Goal: Information Seeking & Learning: Learn about a topic

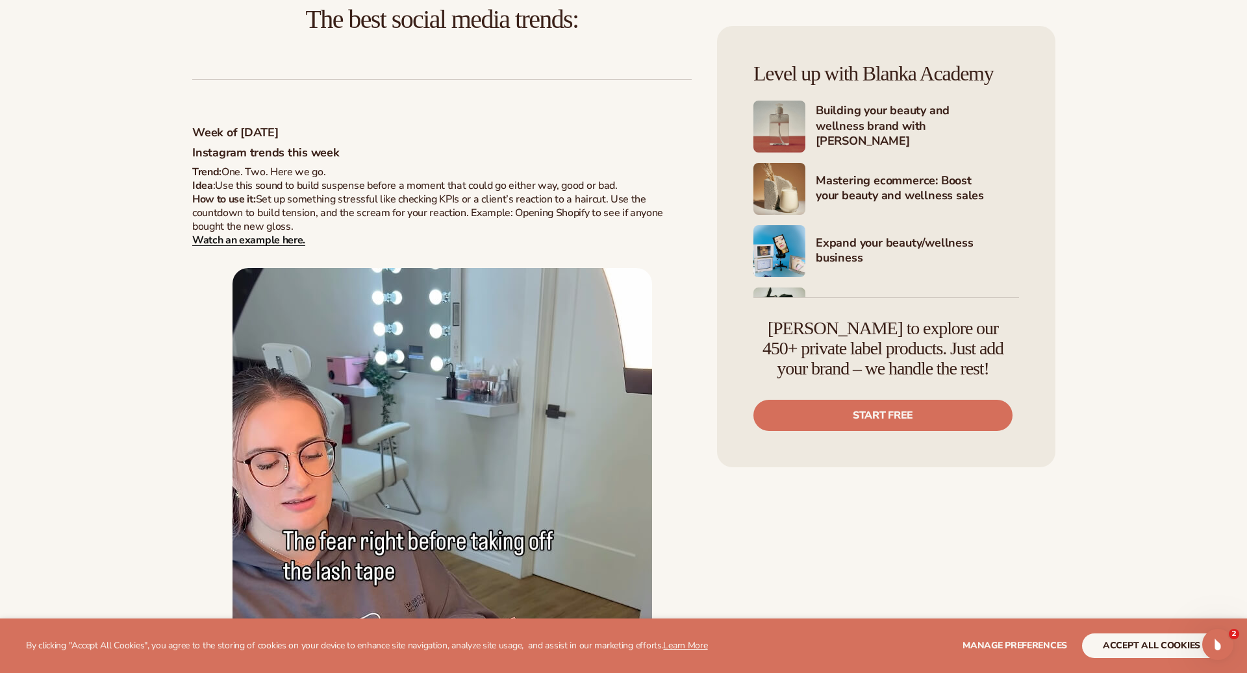
click at [242, 238] on strong "Watch an example here." at bounding box center [248, 240] width 113 height 14
click at [404, 436] on img at bounding box center [441, 623] width 419 height 710
click at [460, 422] on img at bounding box center [441, 623] width 419 height 710
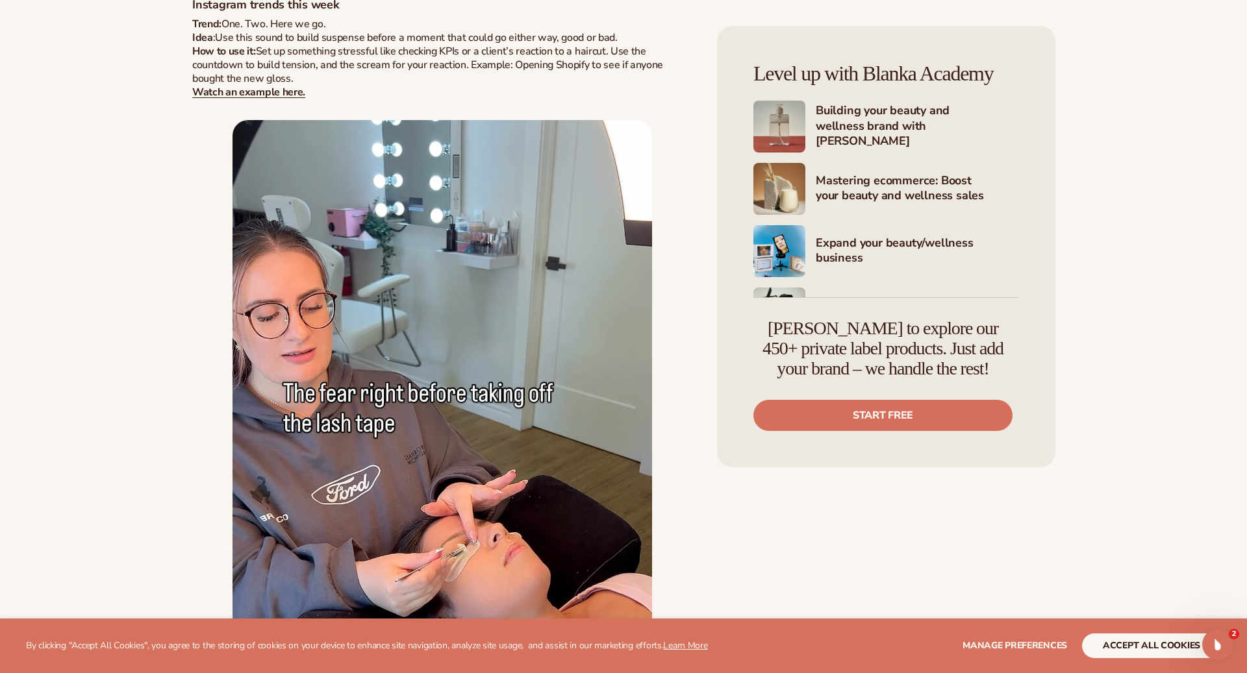
scroll to position [993, 0]
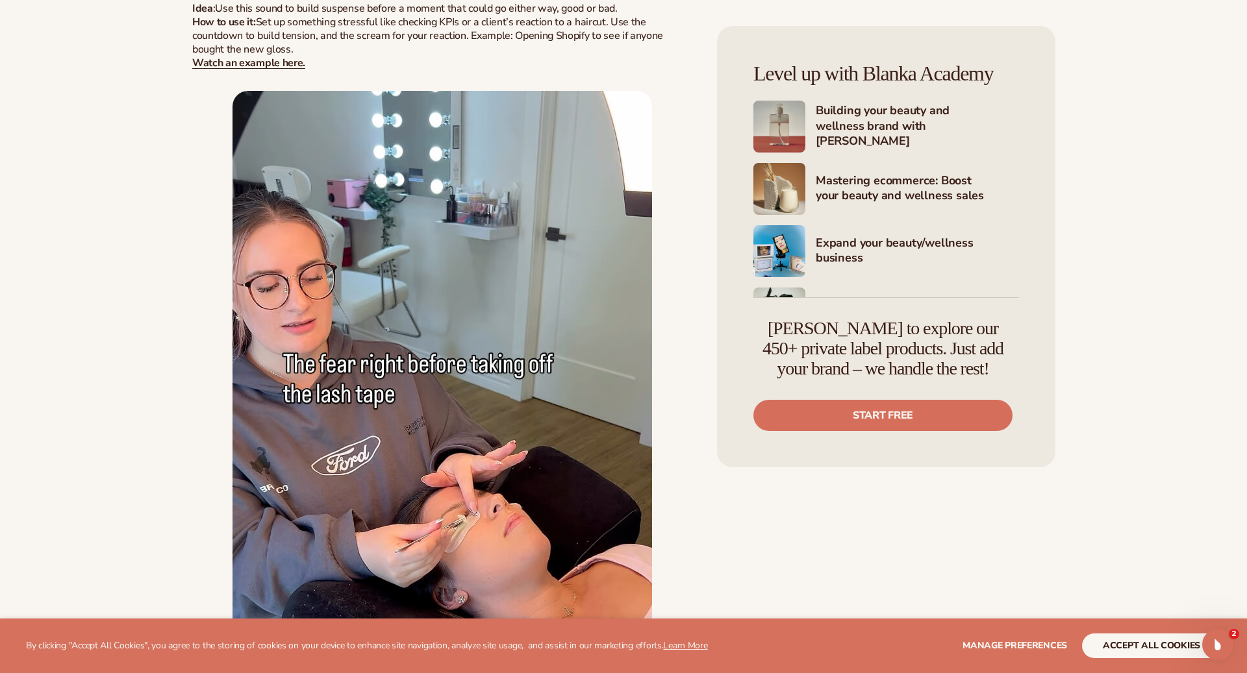
click at [479, 457] on img at bounding box center [441, 446] width 419 height 710
click at [471, 383] on img at bounding box center [441, 446] width 419 height 710
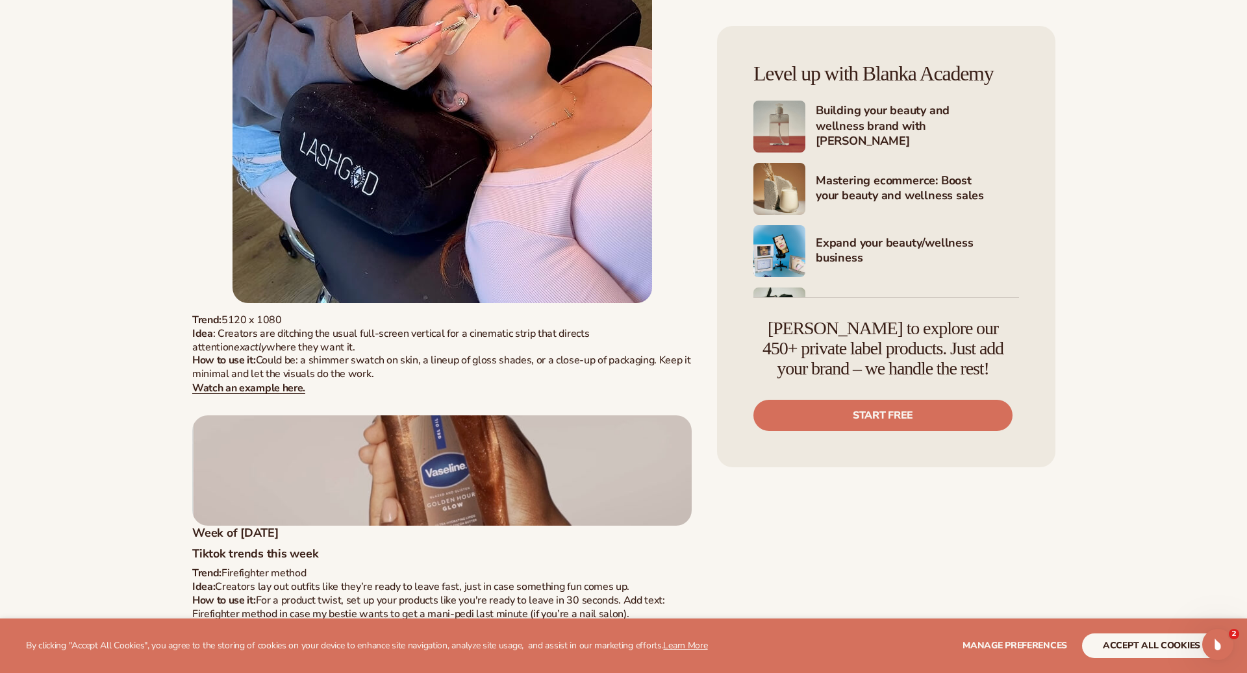
scroll to position [1499, 0]
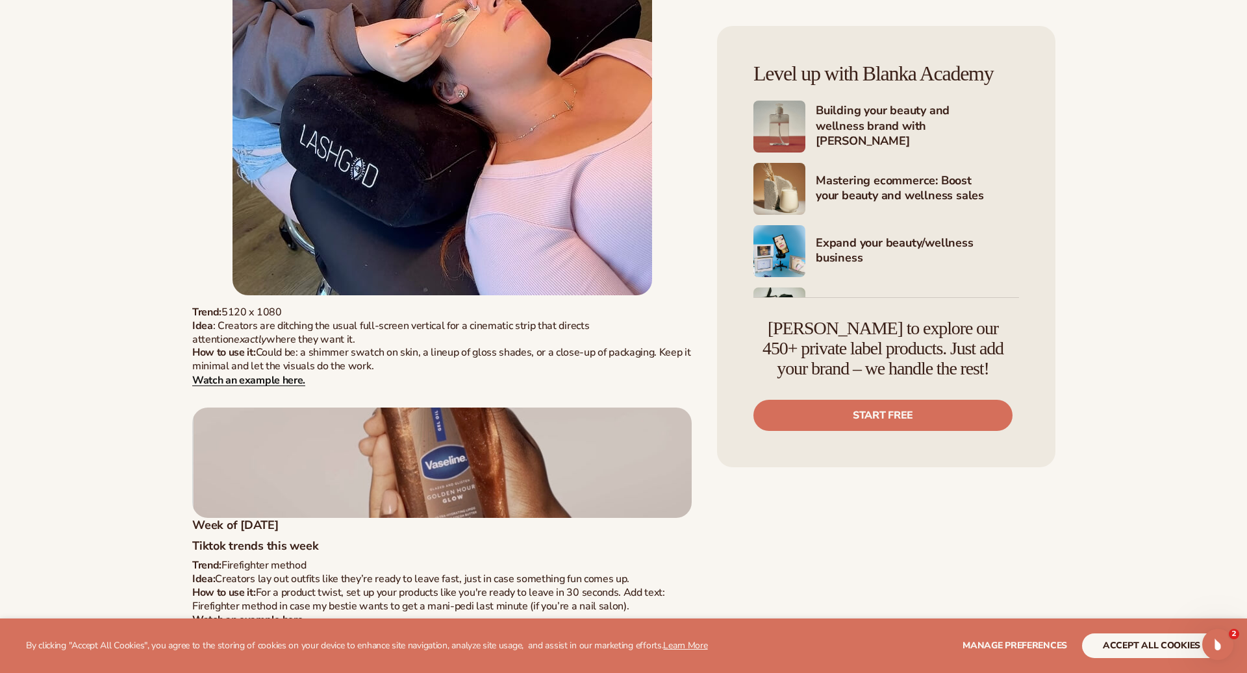
click at [277, 380] on strong "Watch an example here." at bounding box center [248, 380] width 113 height 14
click at [395, 480] on img at bounding box center [441, 463] width 499 height 110
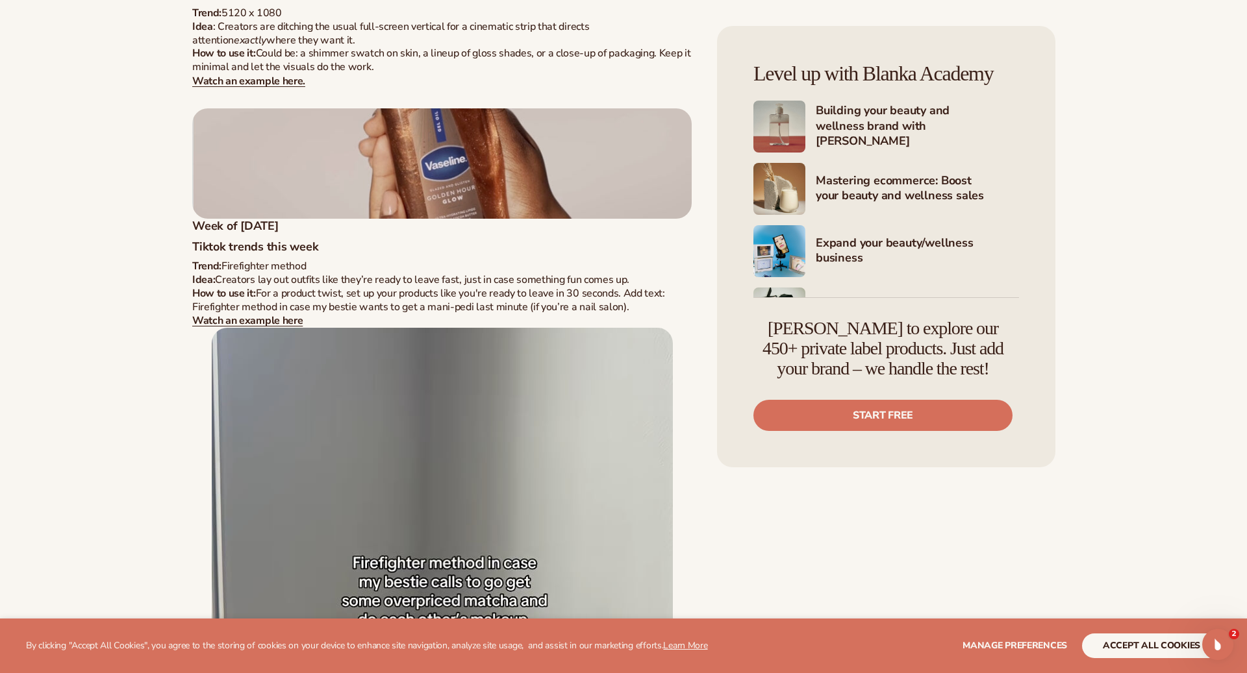
scroll to position [1801, 0]
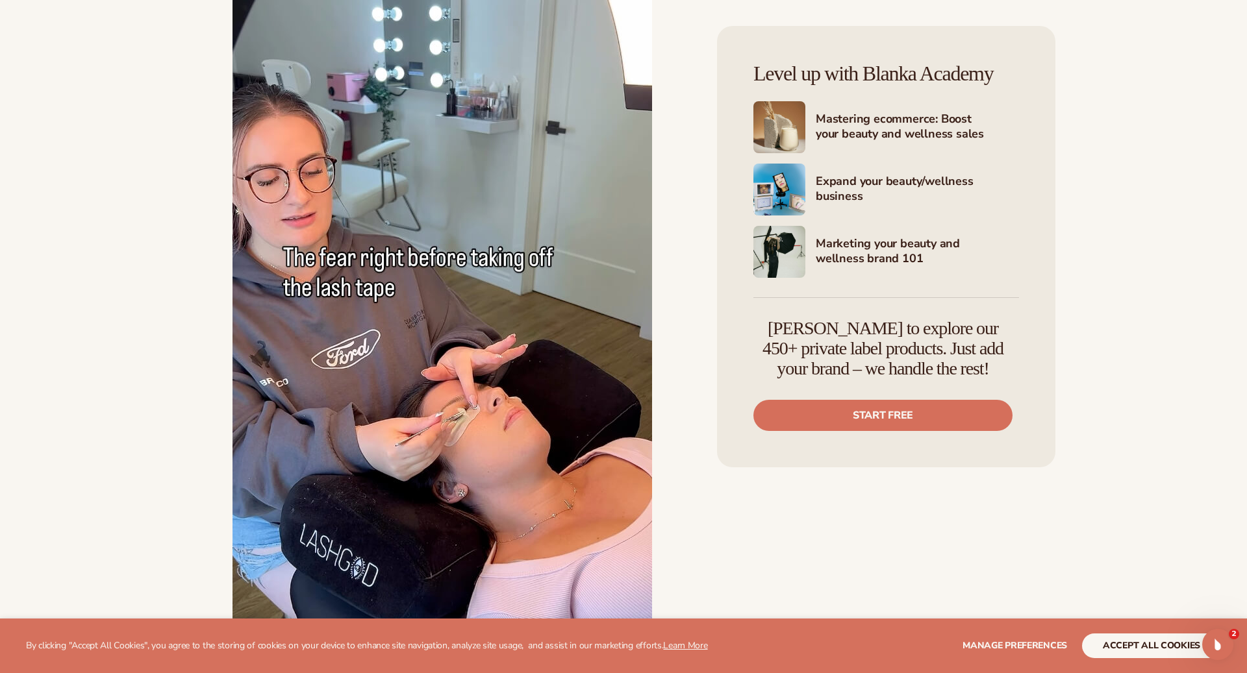
scroll to position [1147, 0]
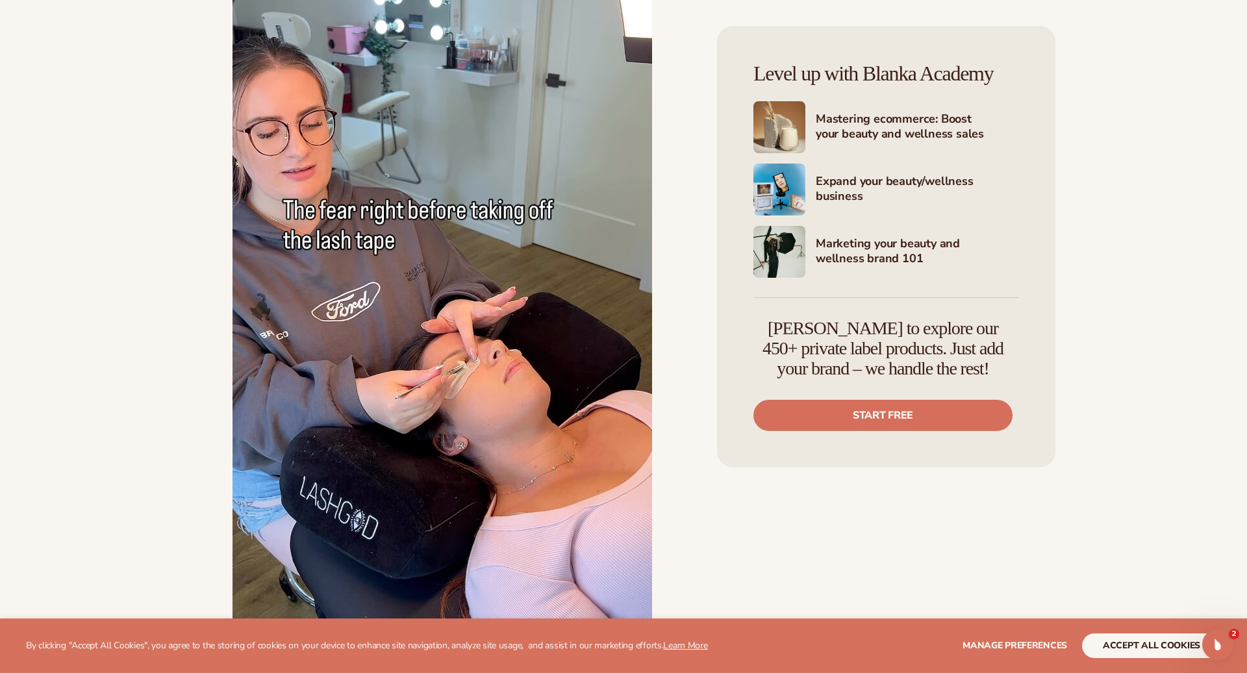
click at [362, 355] on img at bounding box center [441, 292] width 419 height 710
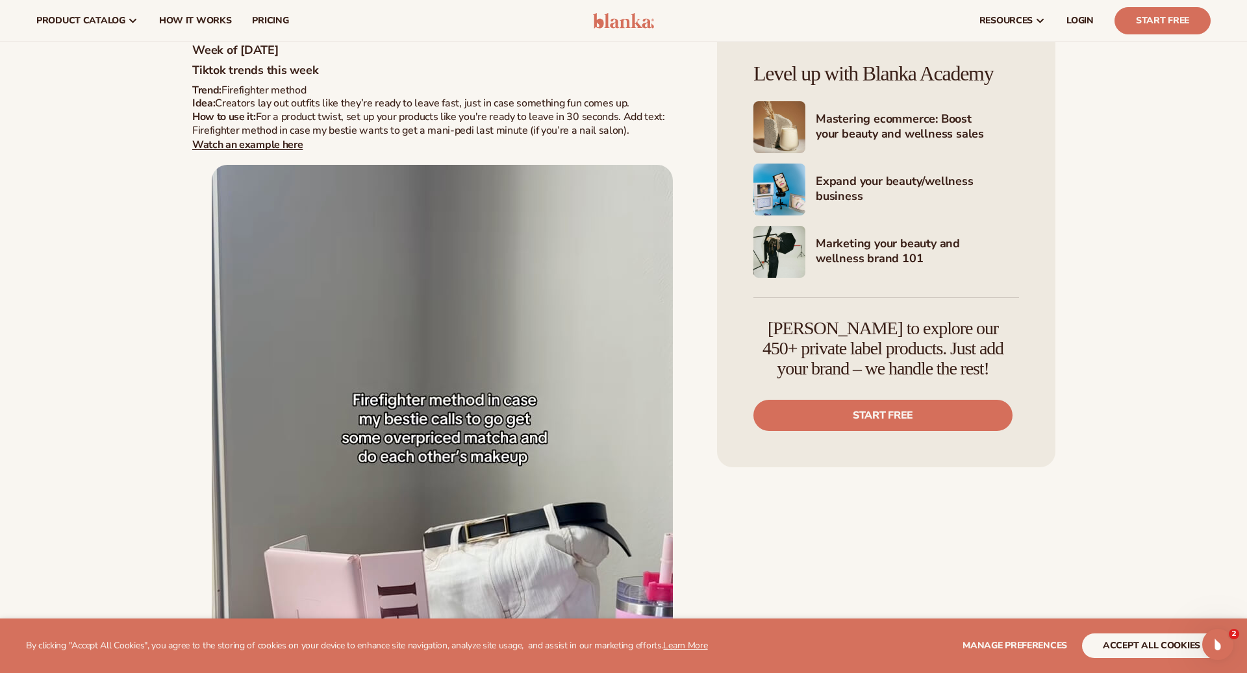
scroll to position [1741, 0]
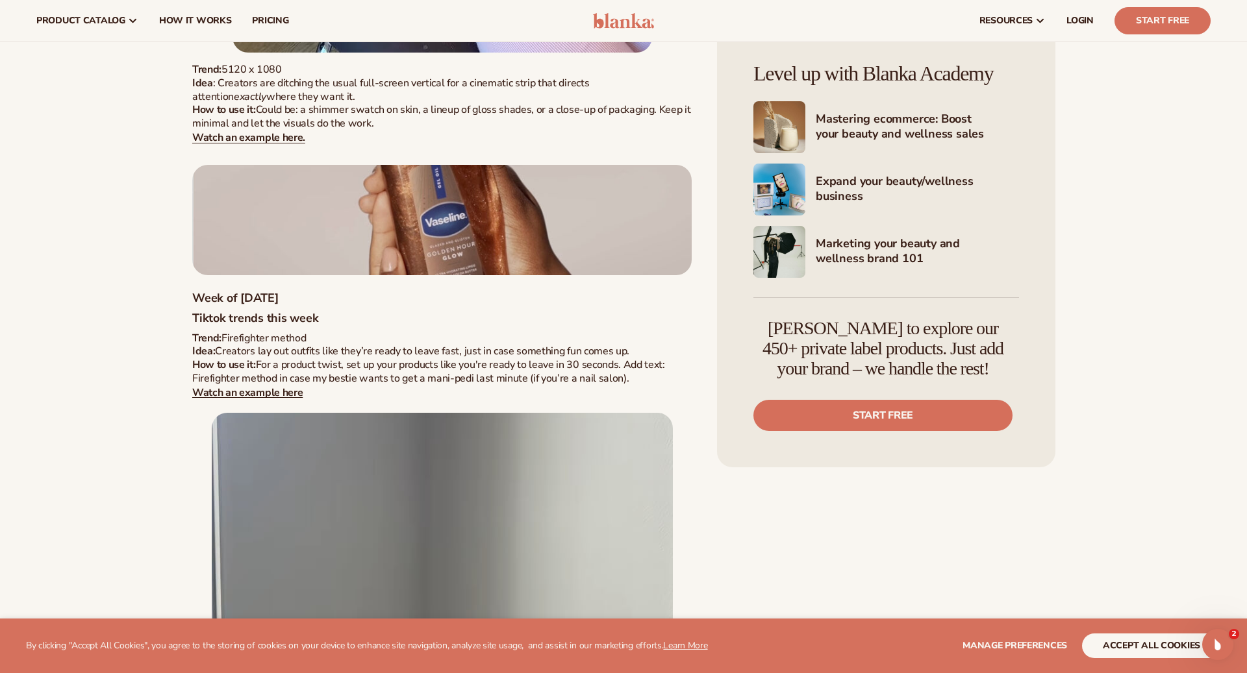
click at [403, 218] on img at bounding box center [441, 220] width 499 height 110
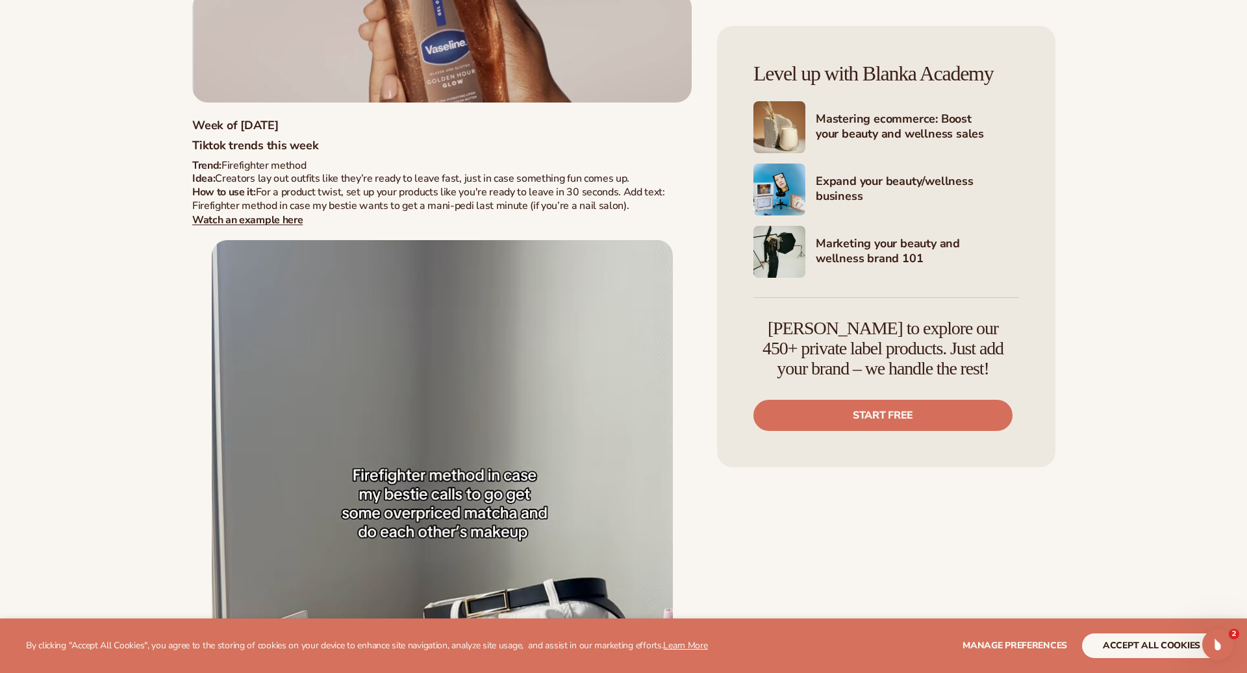
scroll to position [2003, 0]
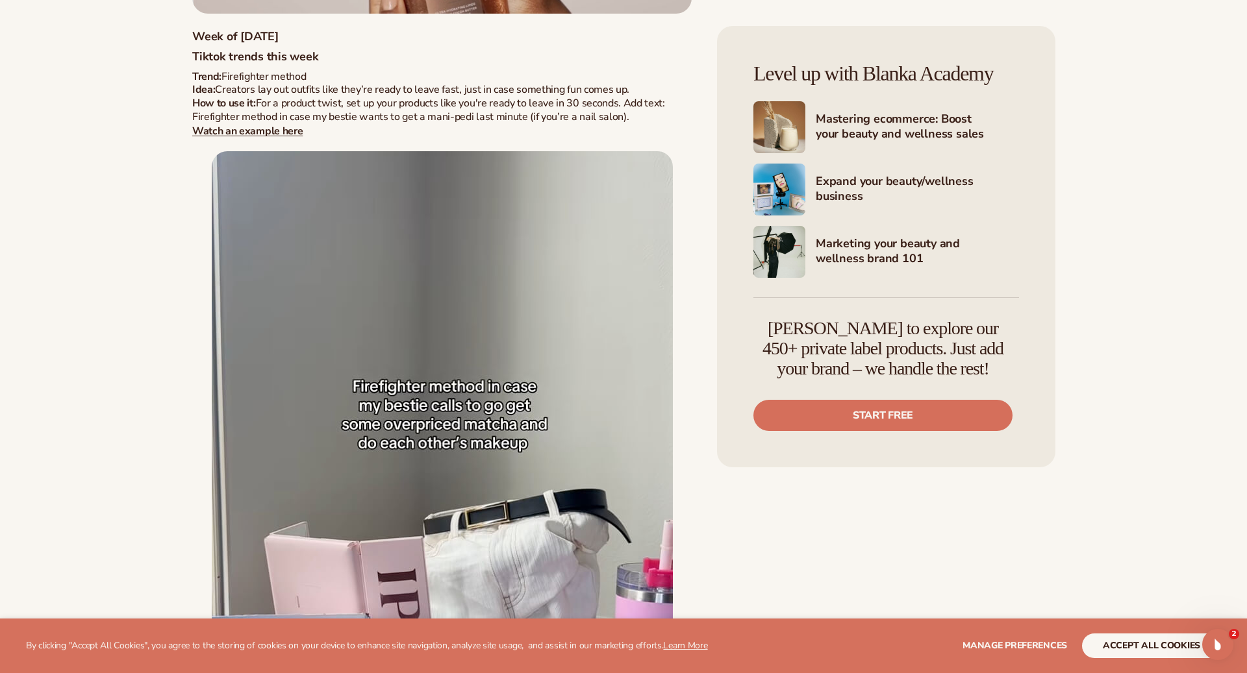
click at [391, 332] on img at bounding box center [442, 518] width 461 height 734
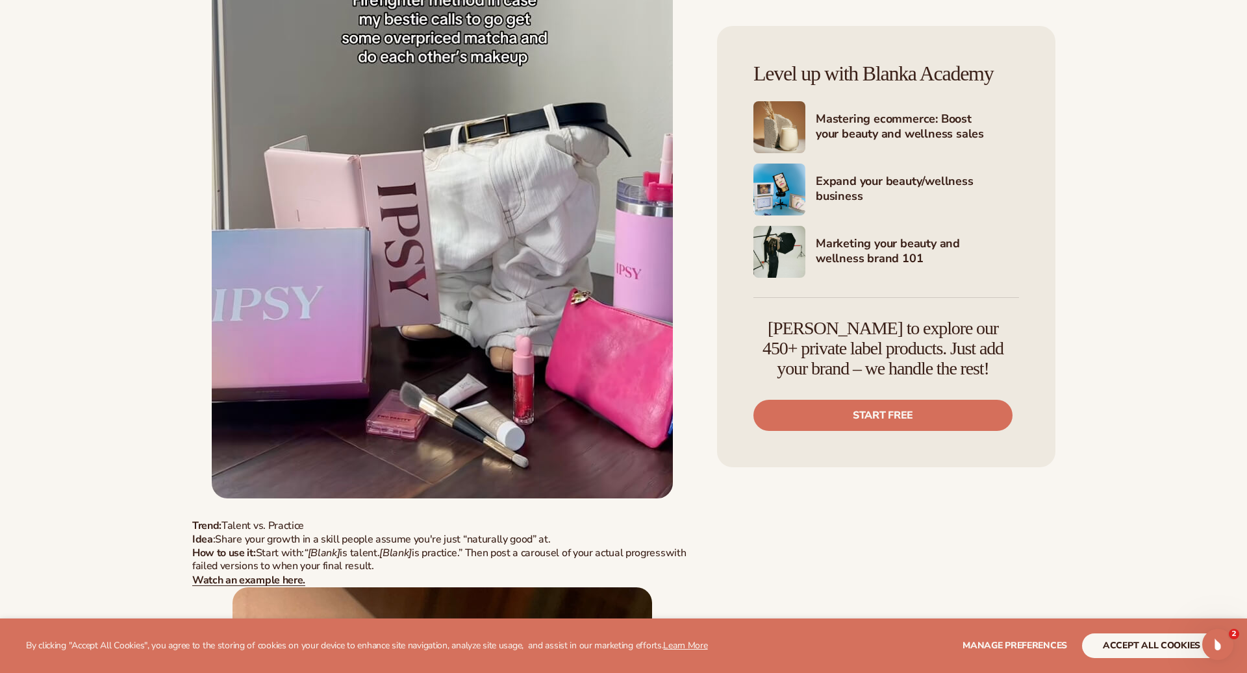
scroll to position [2715, 0]
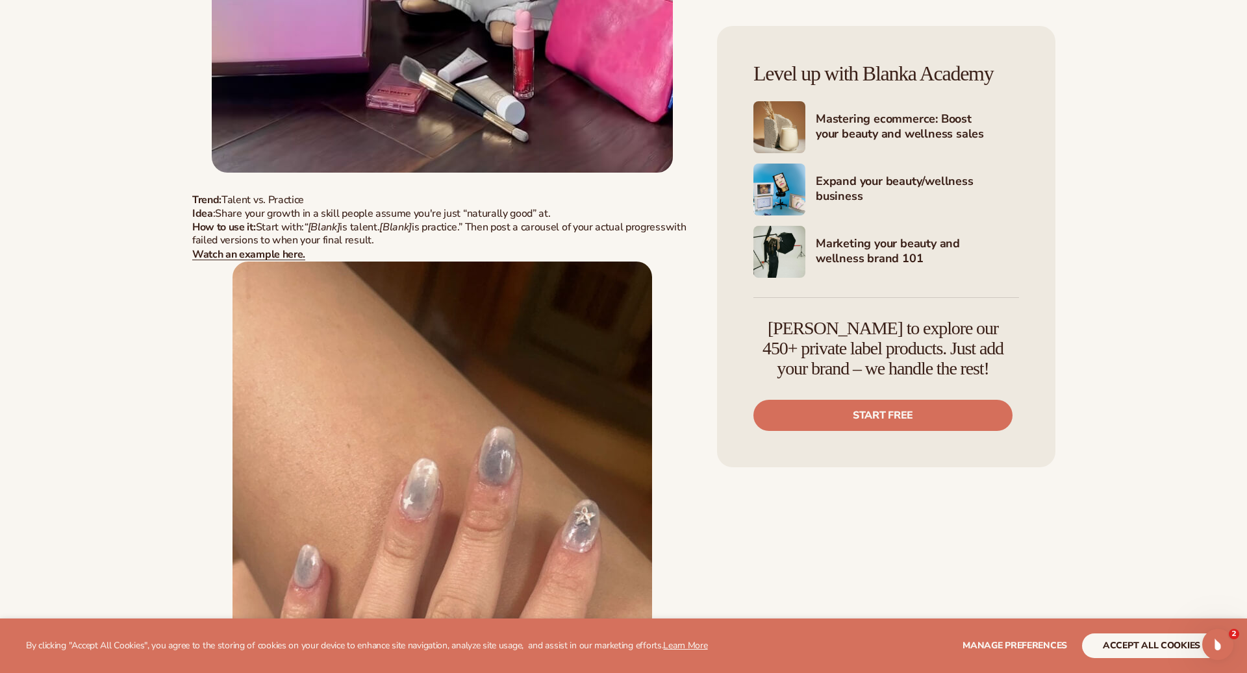
click at [418, 349] on img at bounding box center [441, 617] width 419 height 710
click at [271, 263] on img at bounding box center [441, 617] width 419 height 710
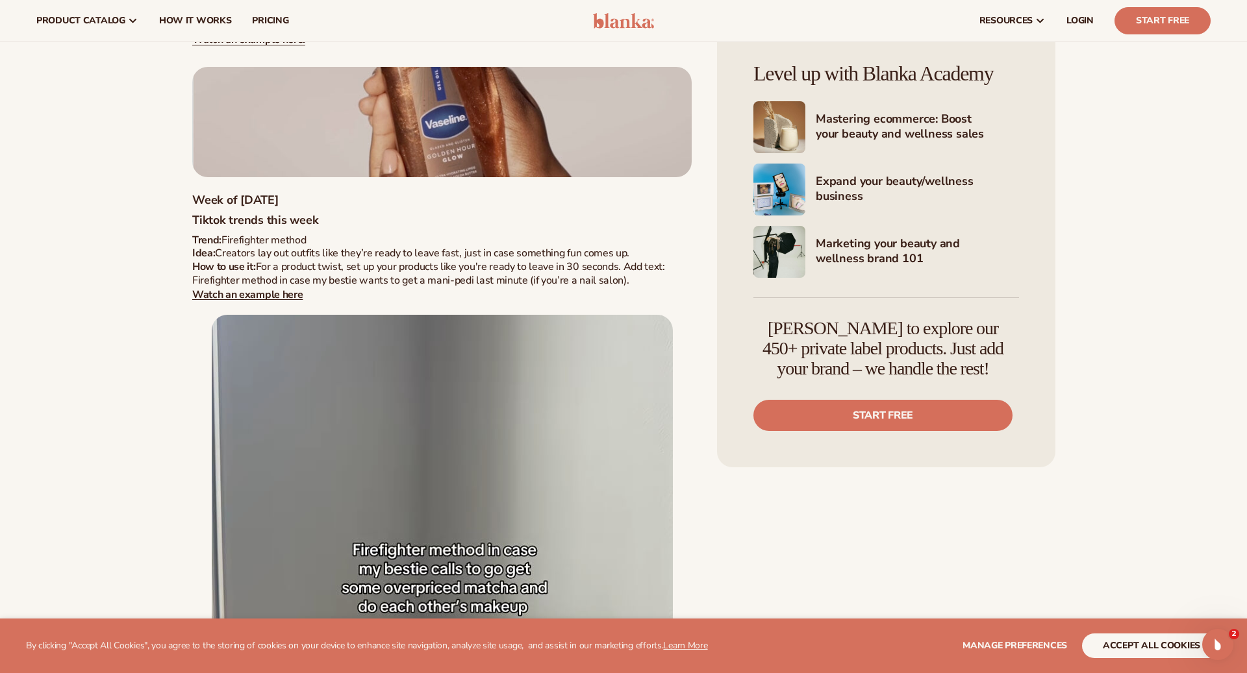
scroll to position [1835, 0]
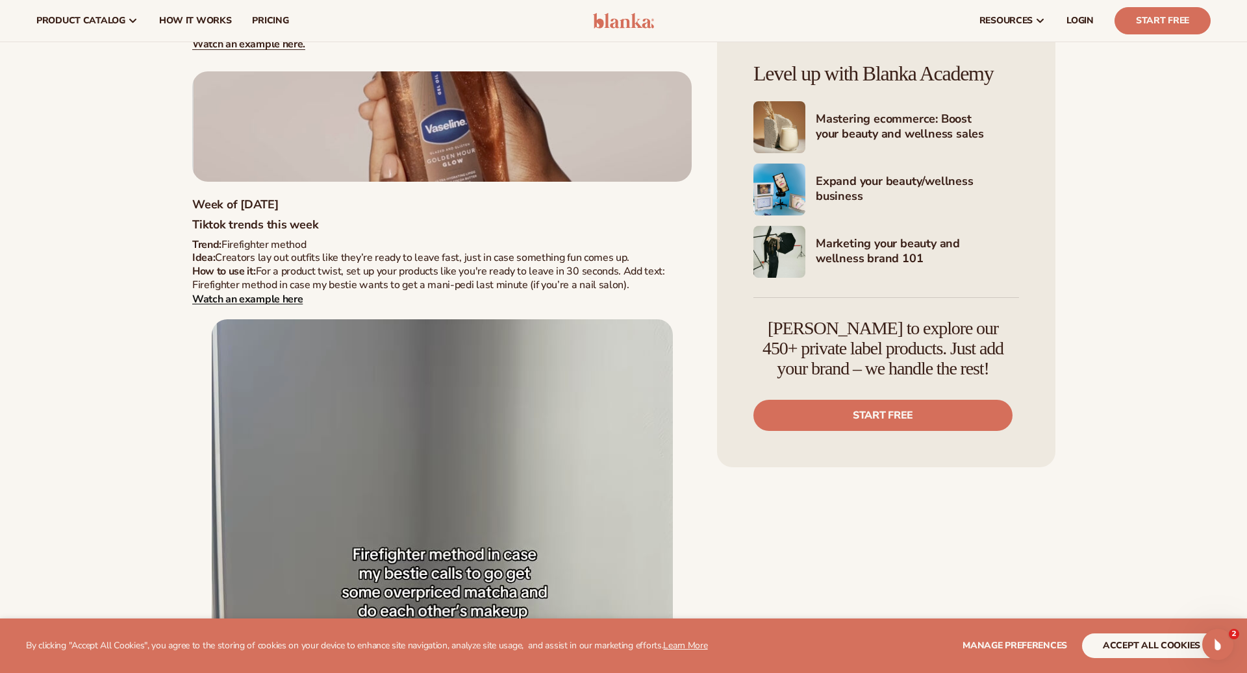
click at [280, 301] on strong "Watch an example here" at bounding box center [247, 299] width 110 height 14
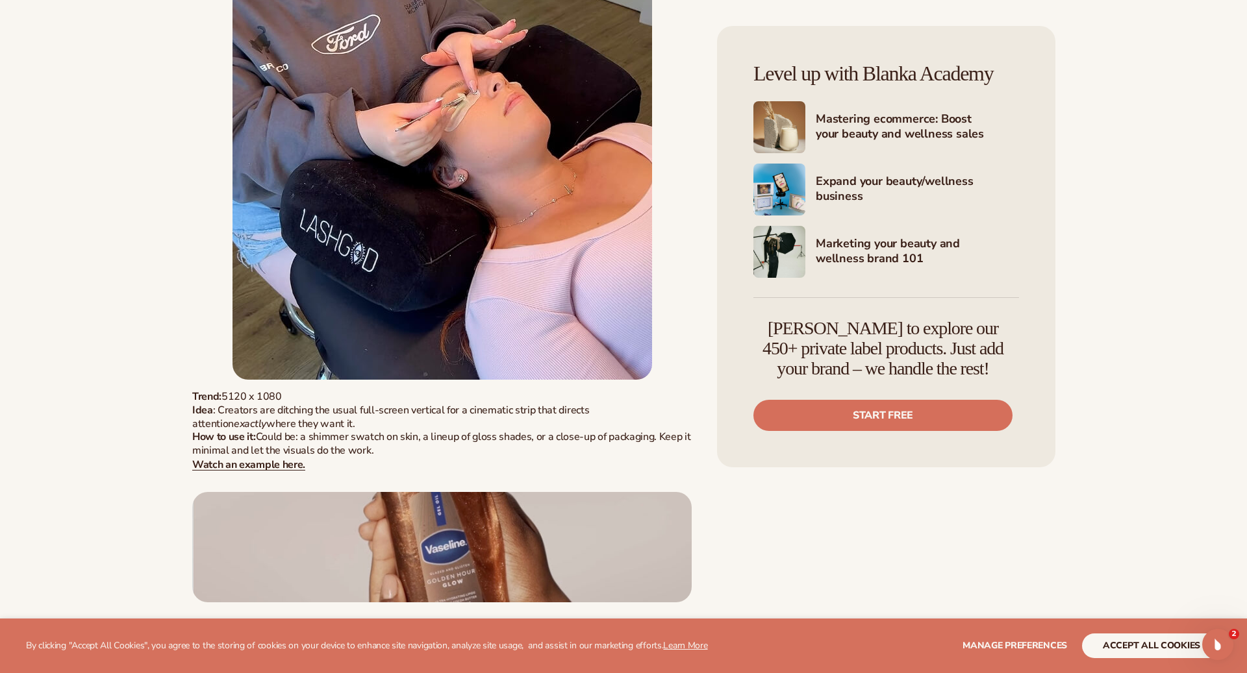
scroll to position [1432, 0]
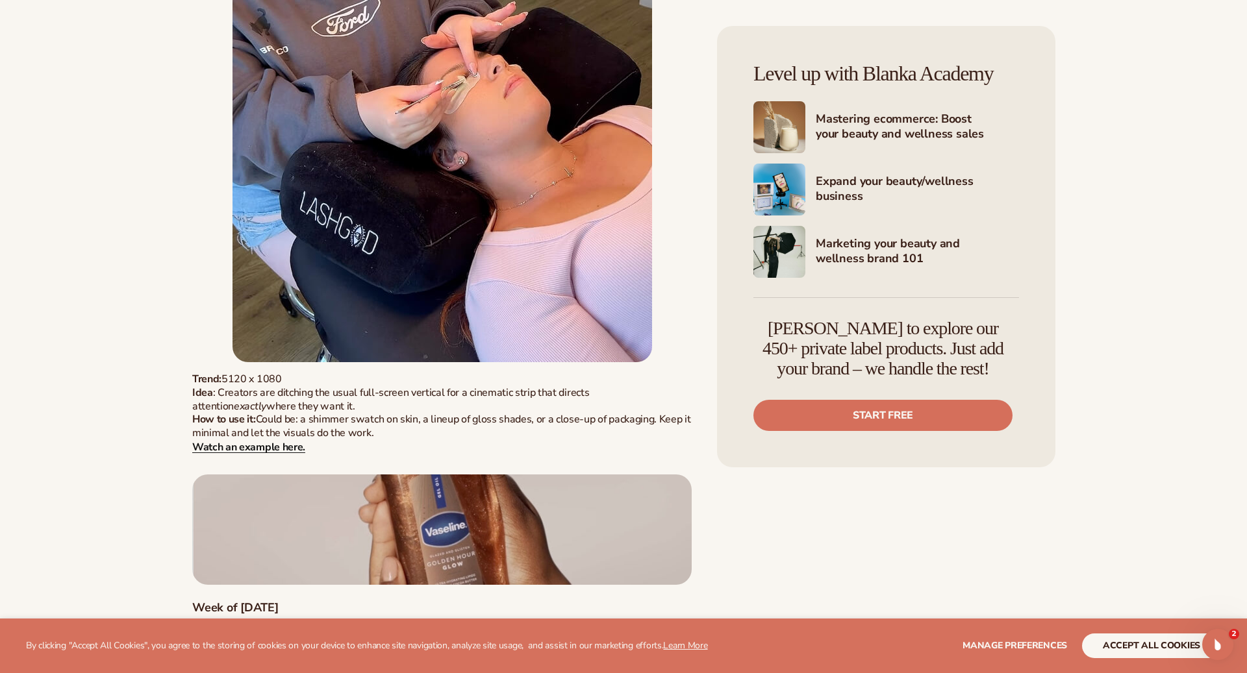
click at [267, 453] on strong "Watch an example here." at bounding box center [248, 447] width 113 height 14
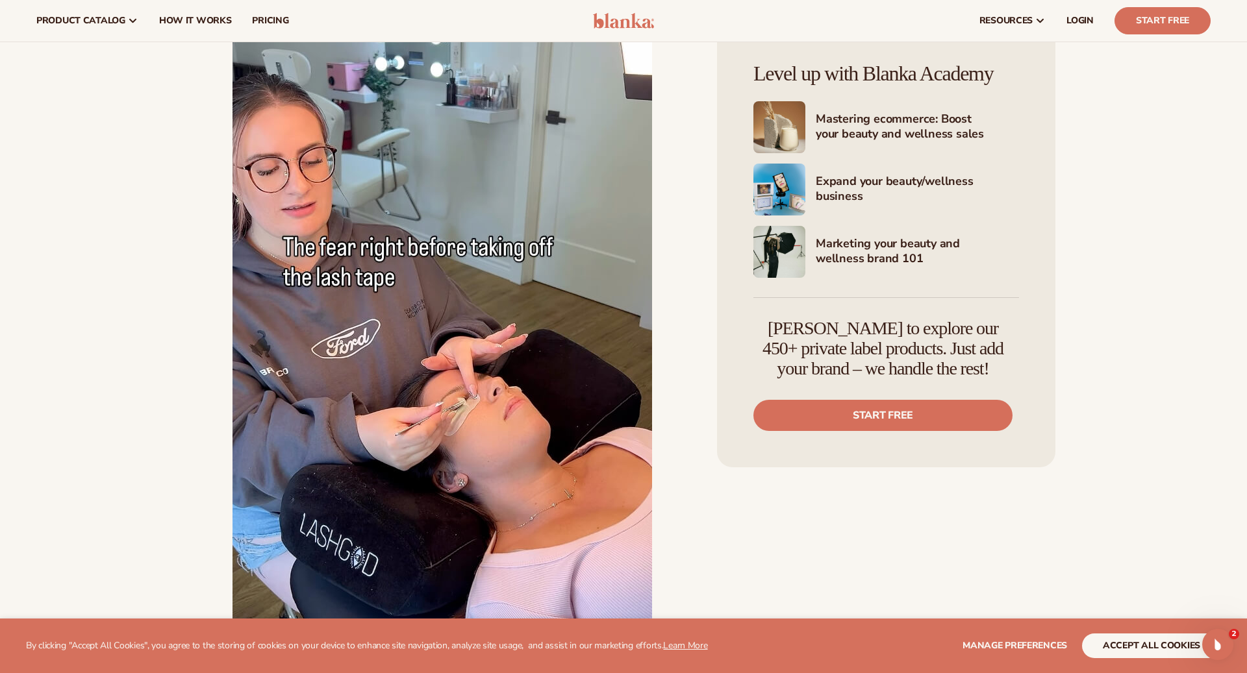
scroll to position [917, 0]
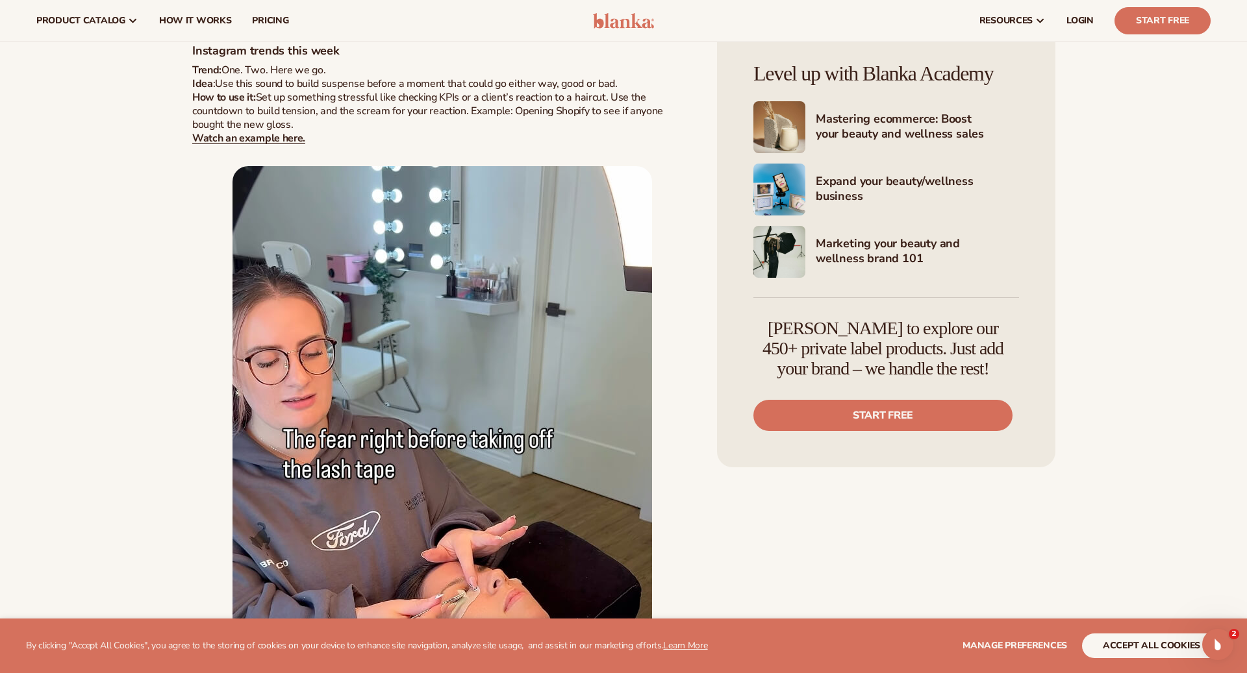
click at [276, 142] on strong "Watch an example here." at bounding box center [248, 138] width 113 height 14
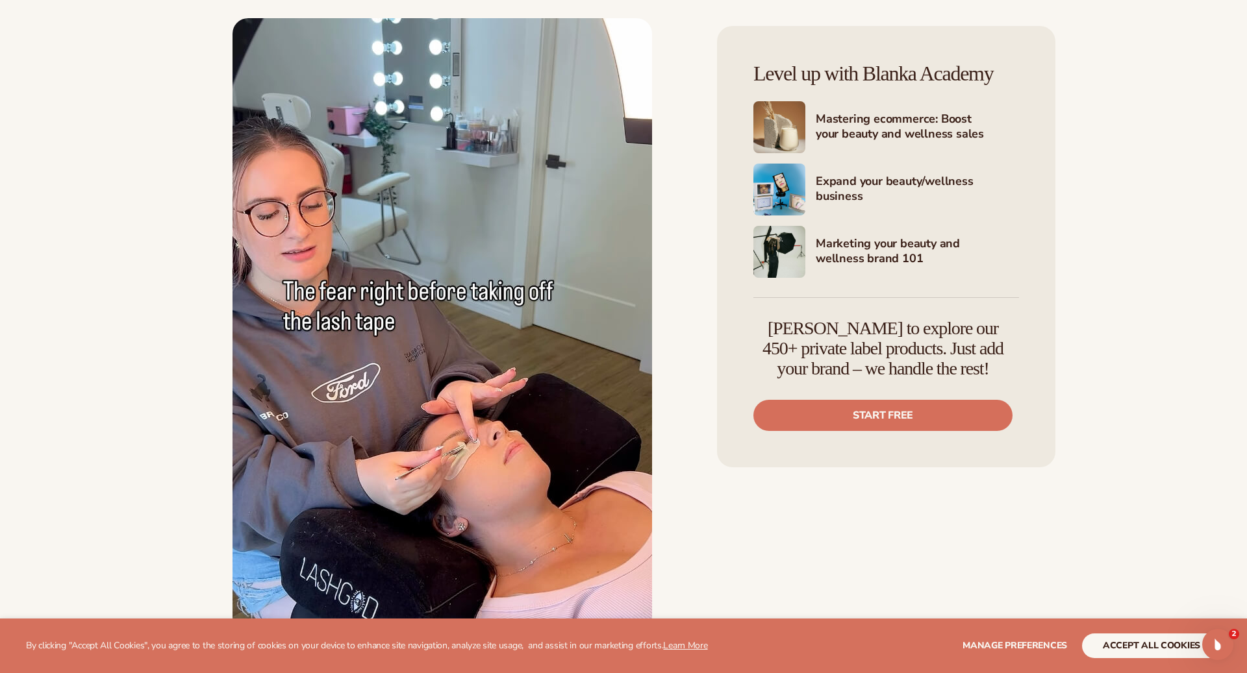
scroll to position [1077, 0]
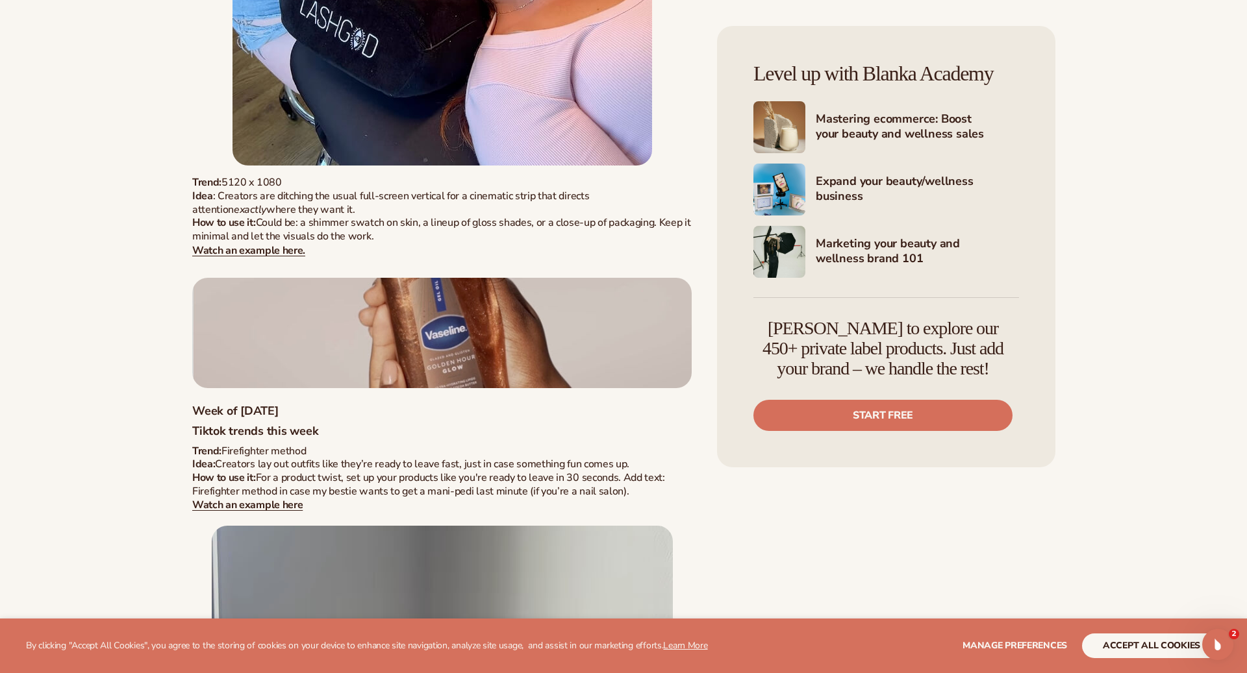
scroll to position [1640, 0]
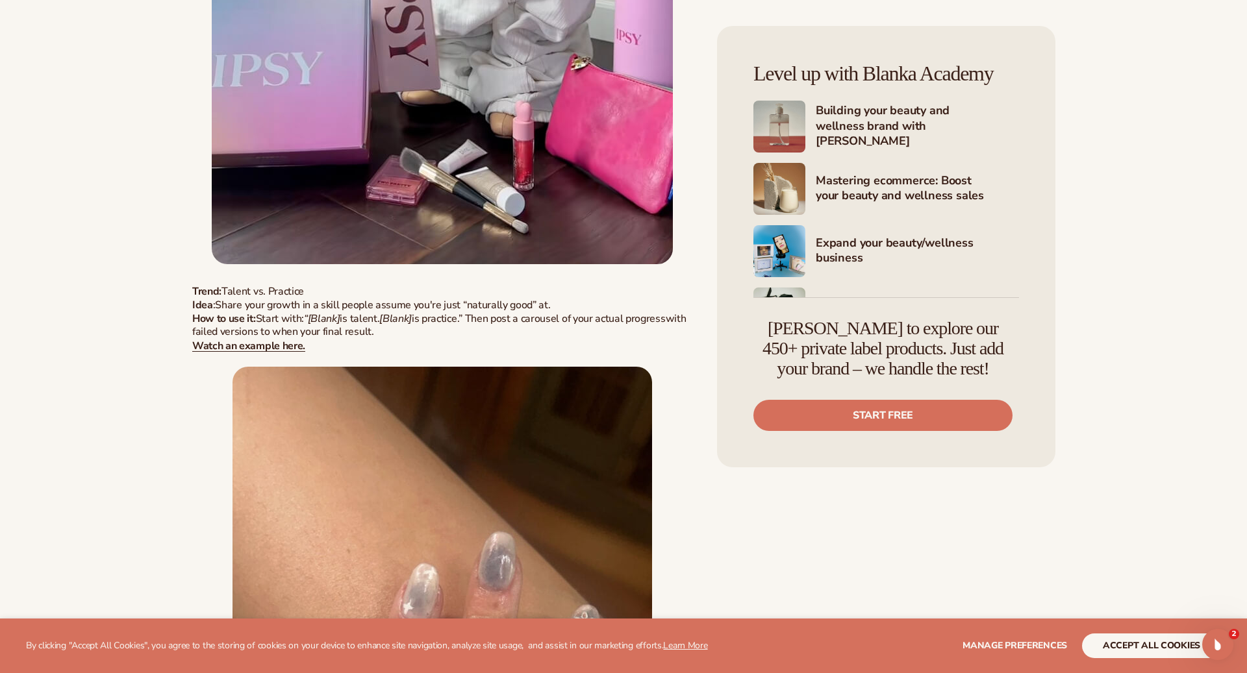
scroll to position [3081, 0]
